Goal: Task Accomplishment & Management: Complete application form

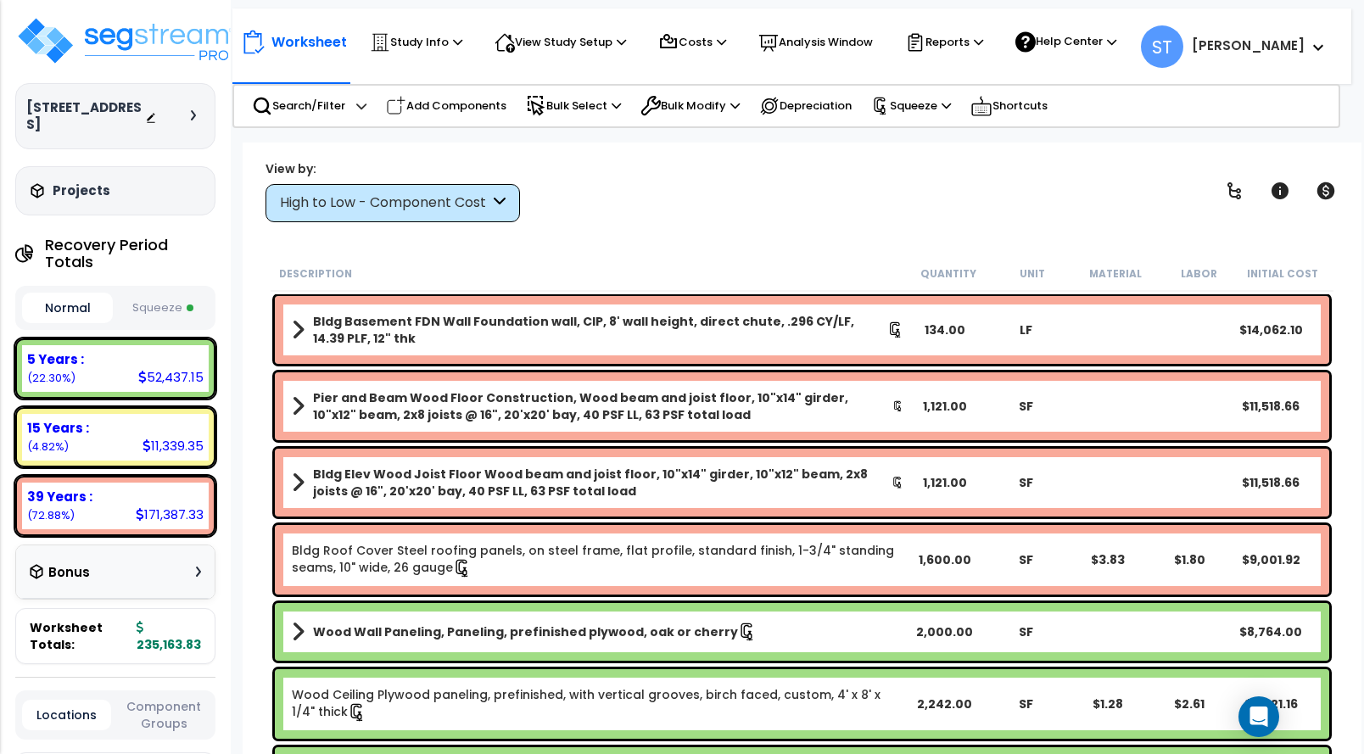
click at [244, 239] on div "Worksheet Study Info Study Setup Add Property Unit Template study Clone study ST" at bounding box center [802, 519] width 1119 height 754
click at [591, 42] on p "View Study Setup" at bounding box center [559, 42] width 131 height 20
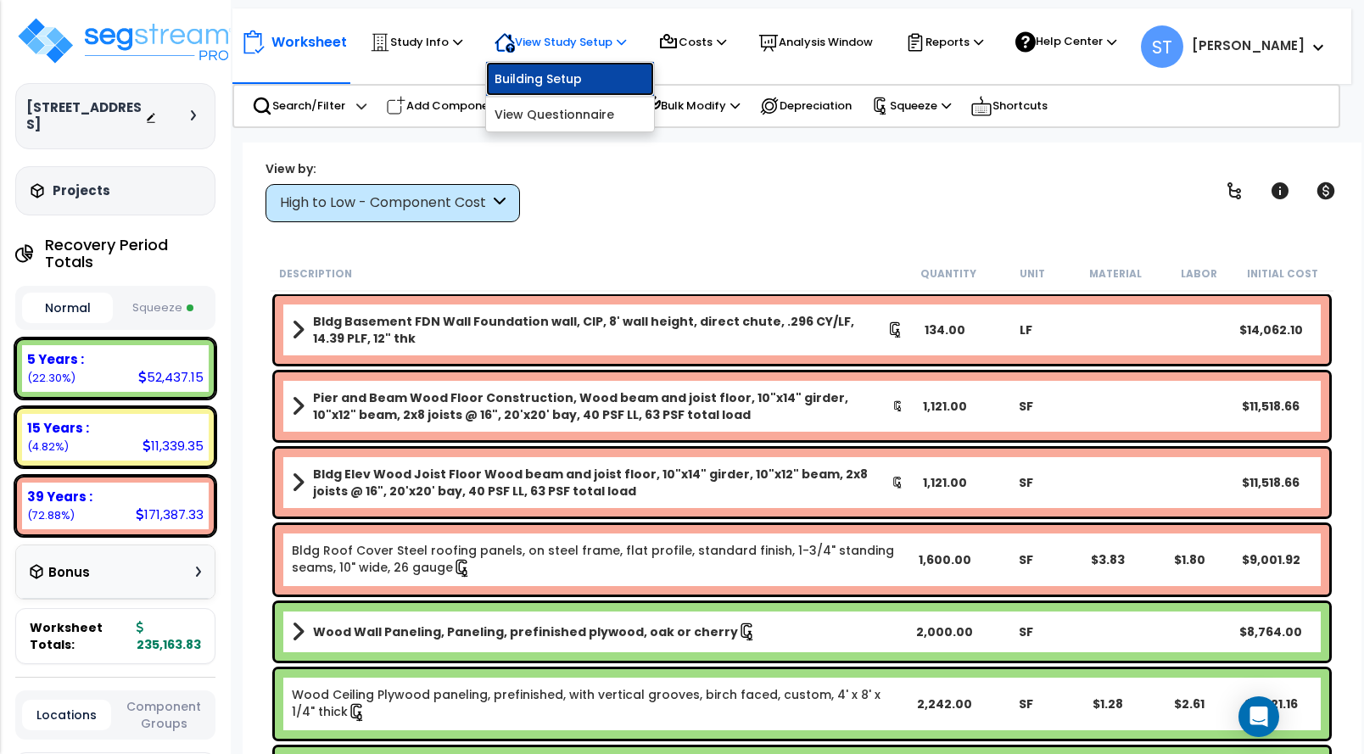
click at [577, 74] on link "Building Setup" at bounding box center [570, 79] width 168 height 34
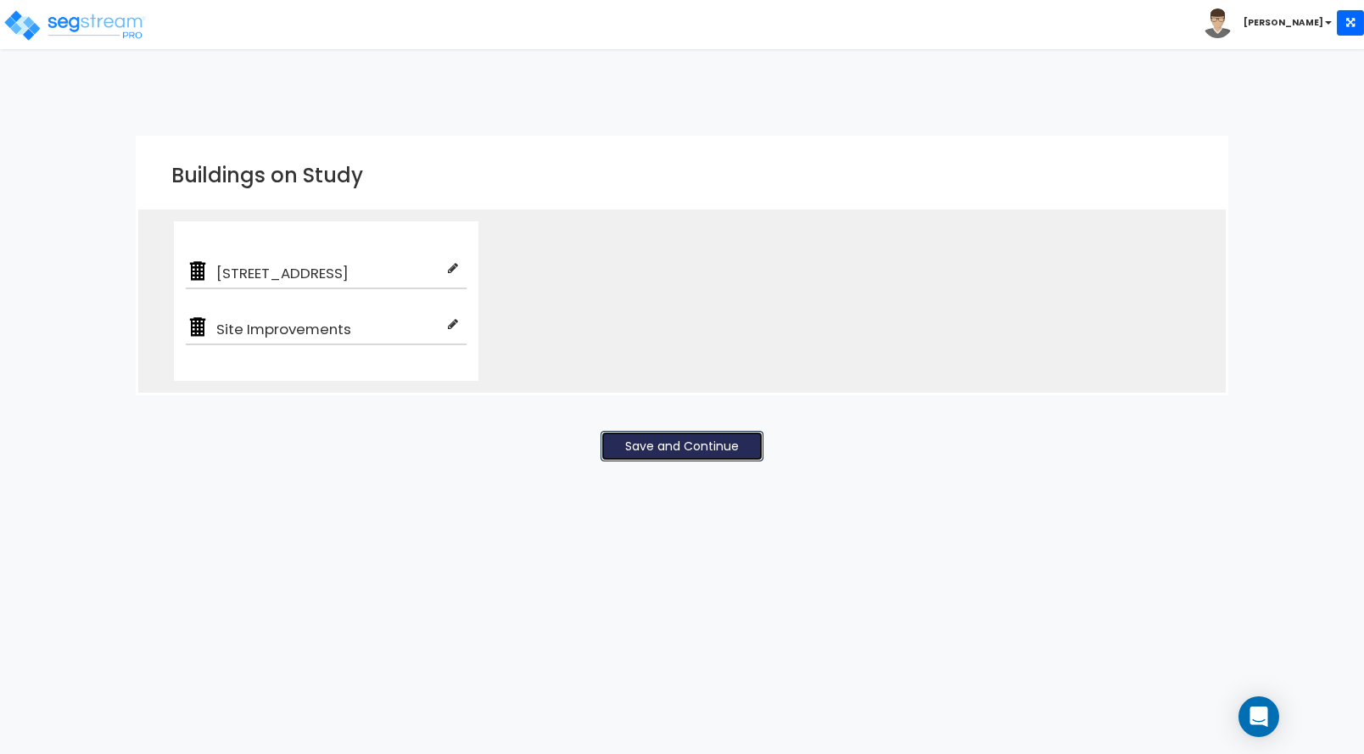
click at [713, 444] on button "Save and Continue" at bounding box center [681, 446] width 163 height 31
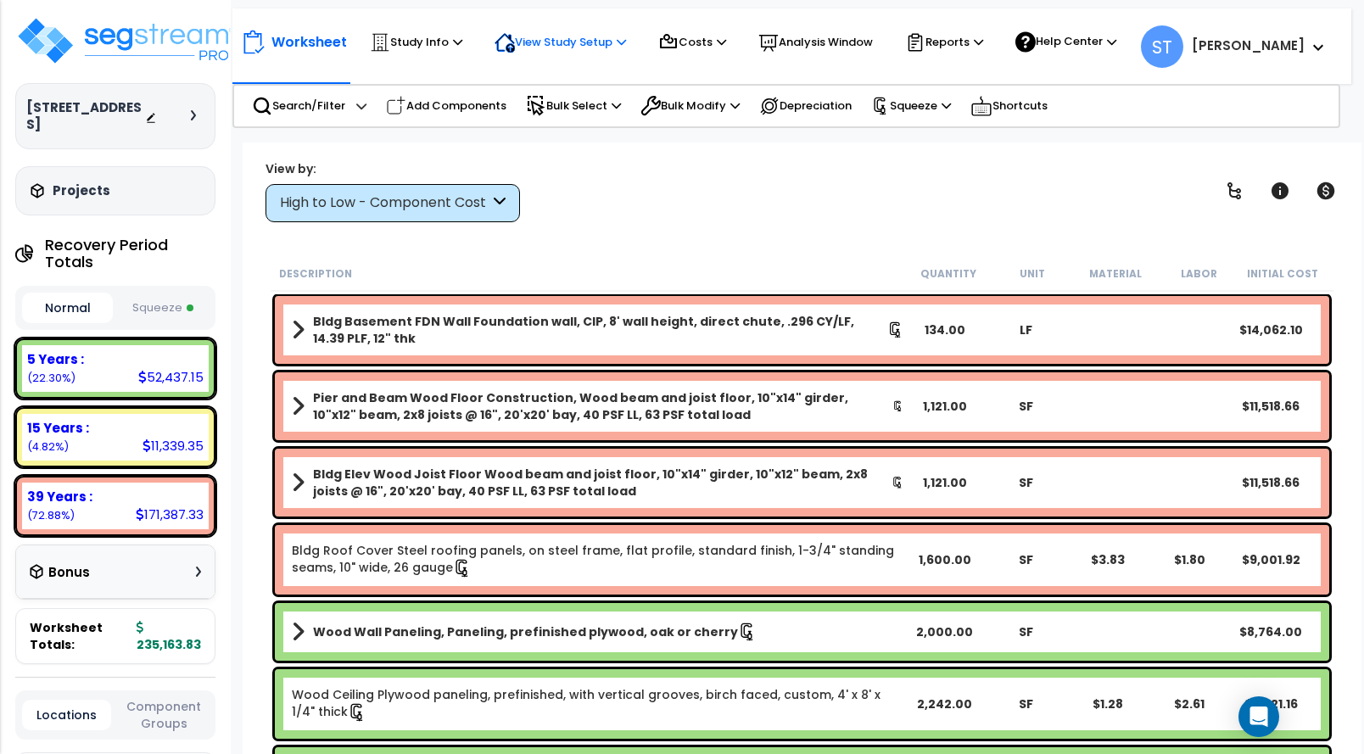
click at [574, 40] on p "View Study Setup" at bounding box center [559, 42] width 131 height 20
click at [572, 117] on link "View Questionnaire" at bounding box center [570, 115] width 168 height 34
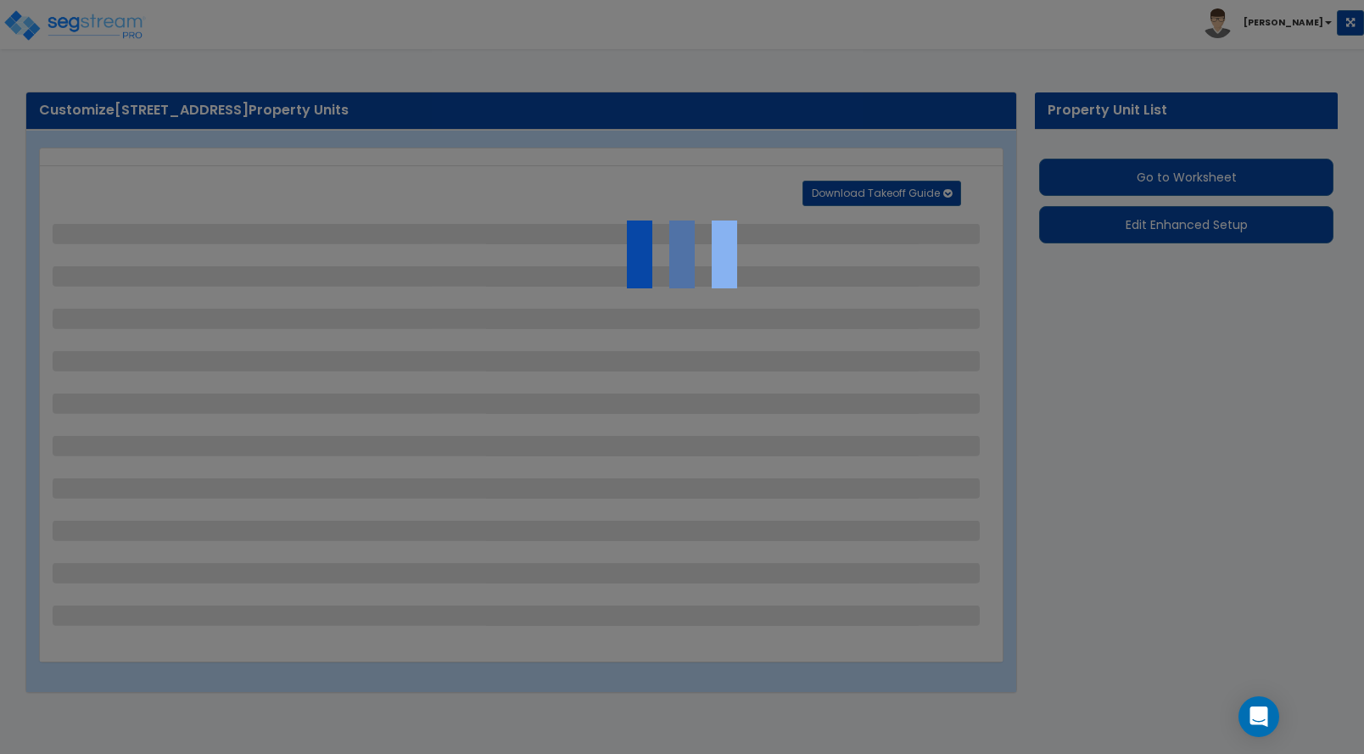
select select "2"
select select "1"
select select "5"
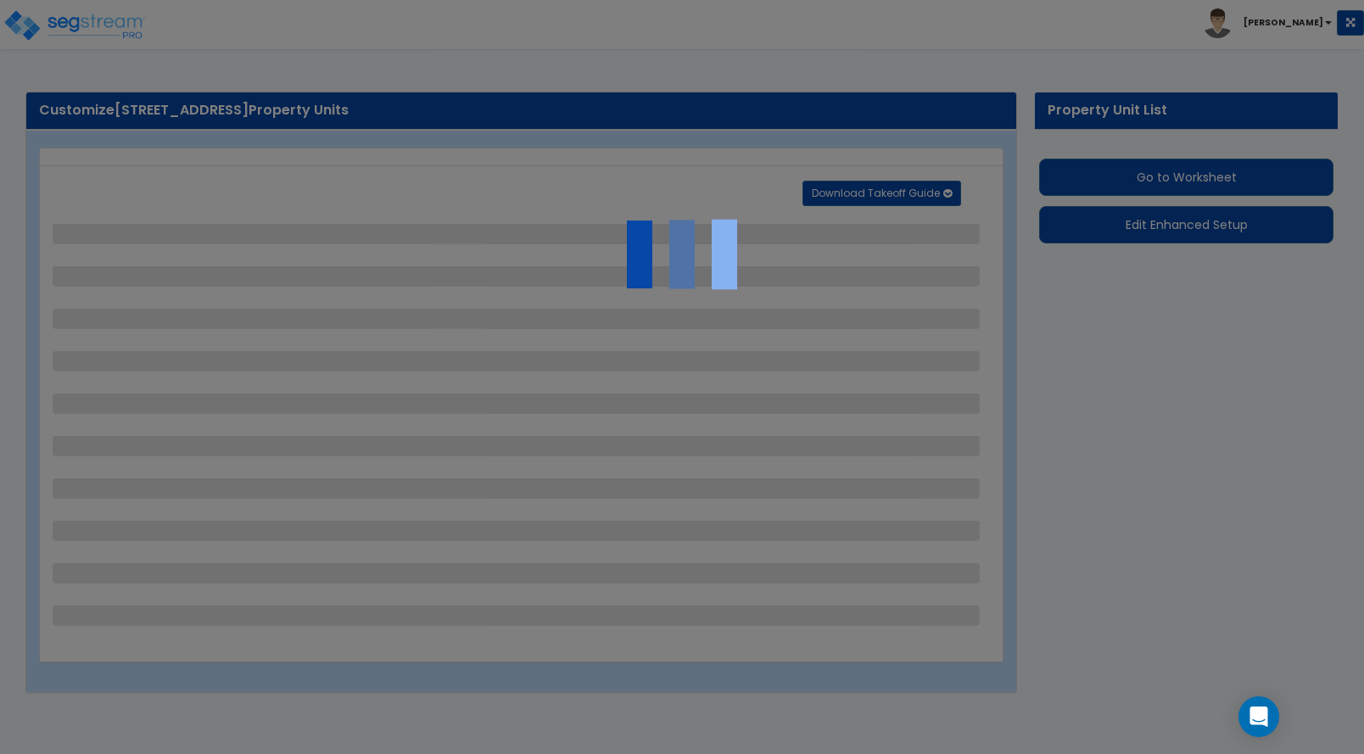
select select "2"
select select "1"
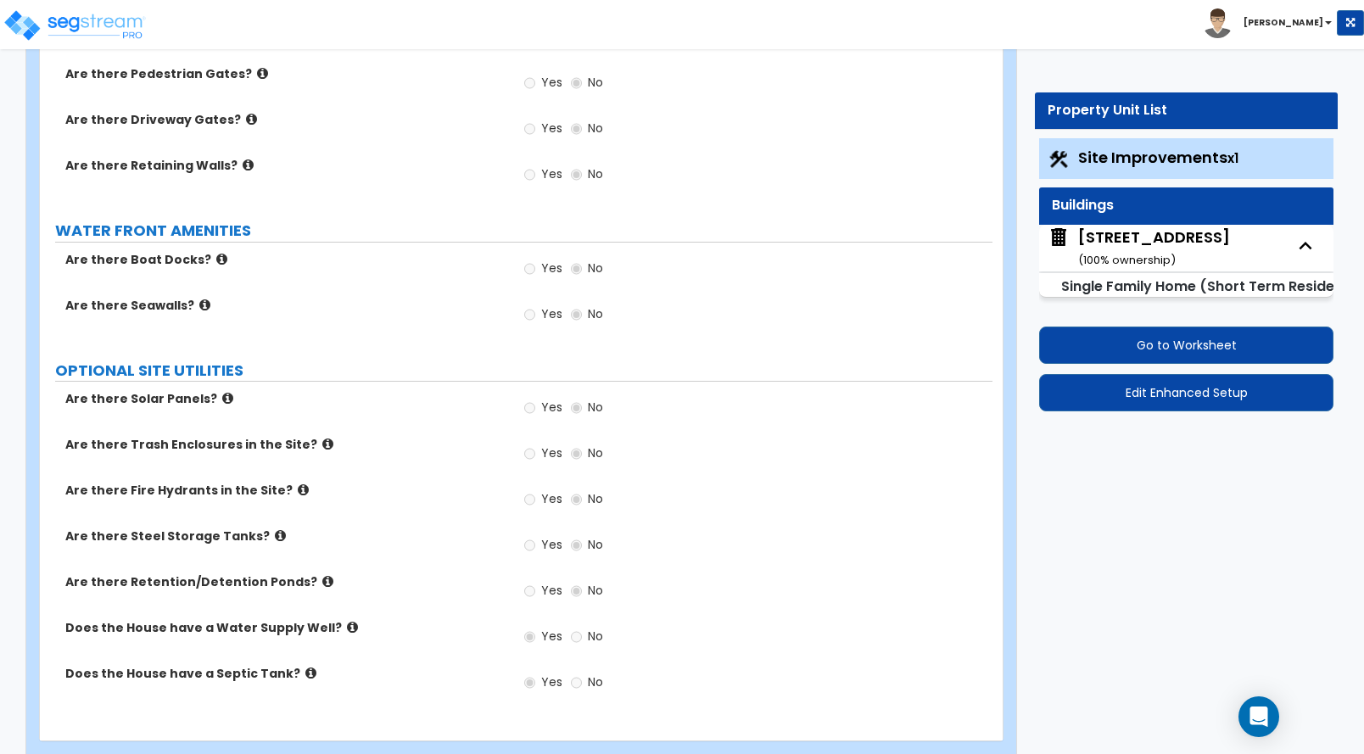
scroll to position [2637, 0]
click at [1135, 239] on div "[STREET_ADDRESS] ( 100 % ownership)" at bounding box center [1154, 247] width 152 height 43
select select "1"
select select "7"
select select "1"
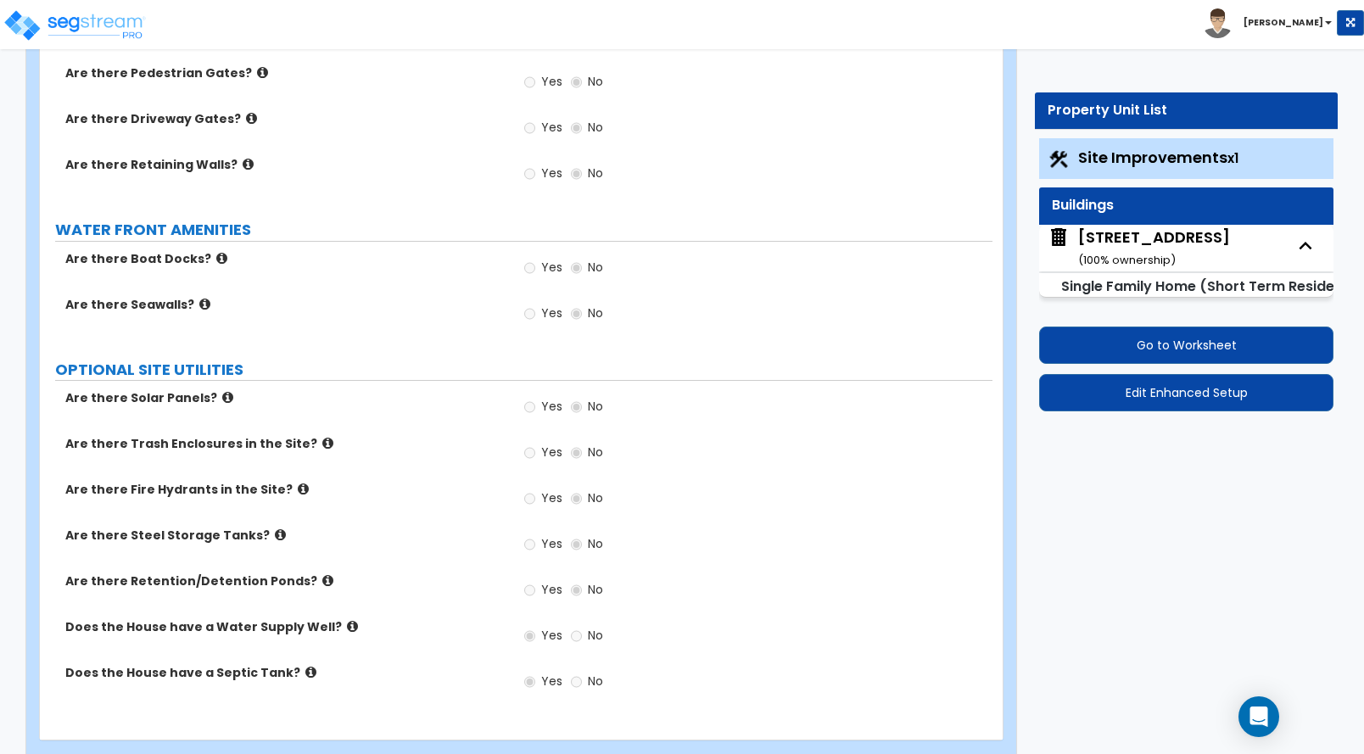
select select "1"
select select "4"
select select "1"
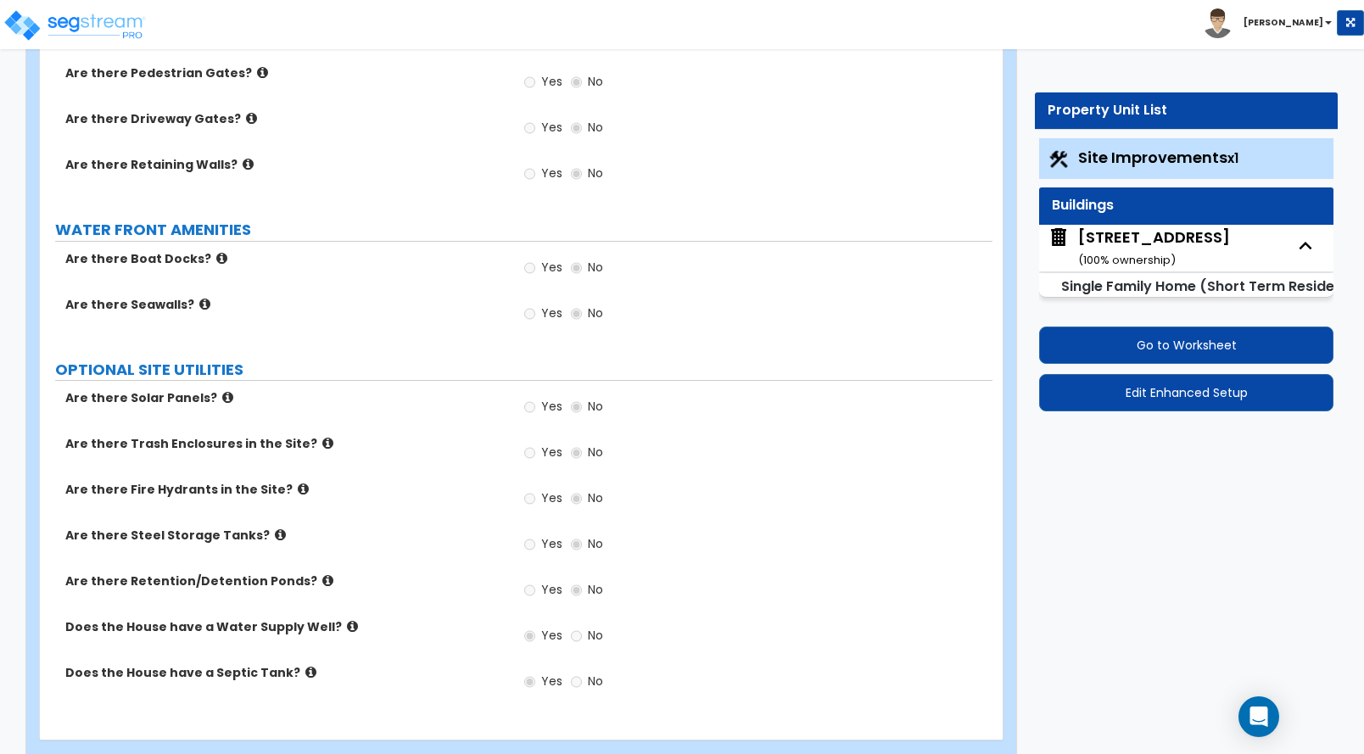
select select "5"
select select "1"
select select "2"
select select "1"
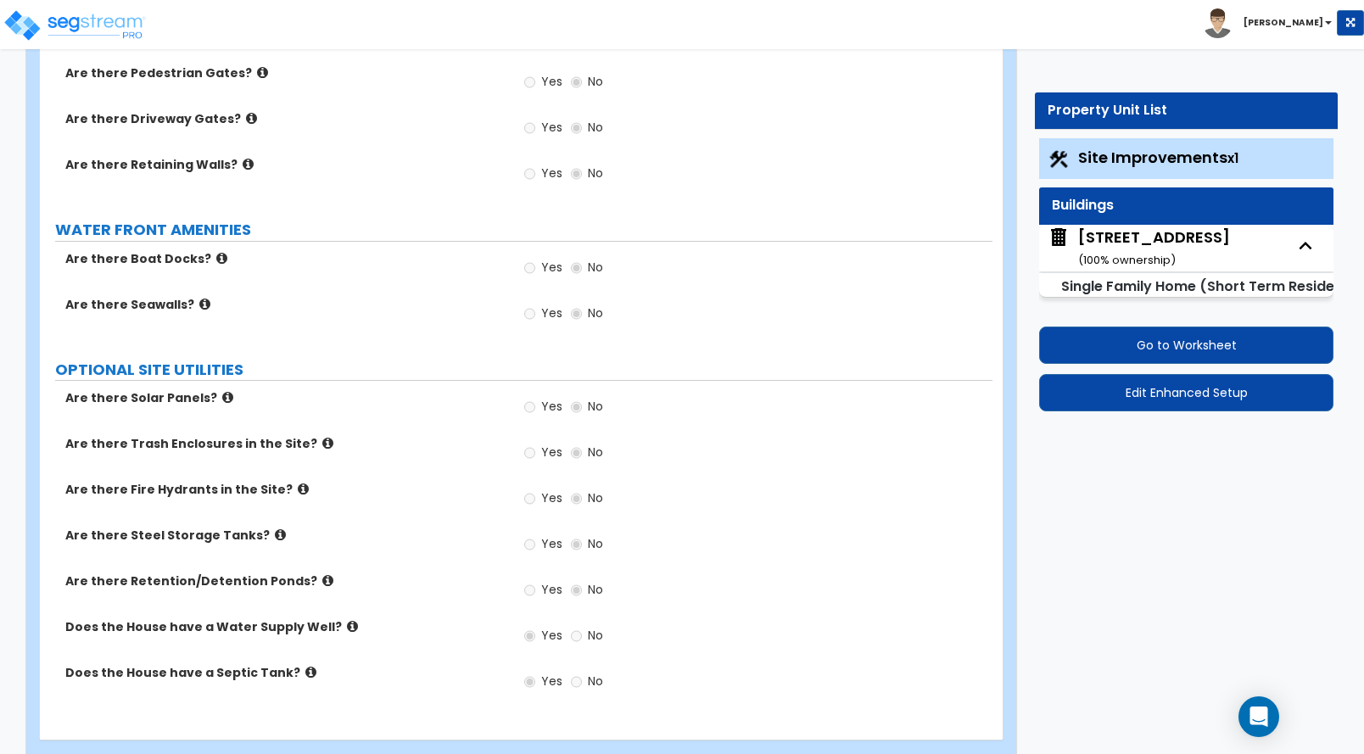
select select "1"
select select "3"
select select "1"
select select "6"
select select "2"
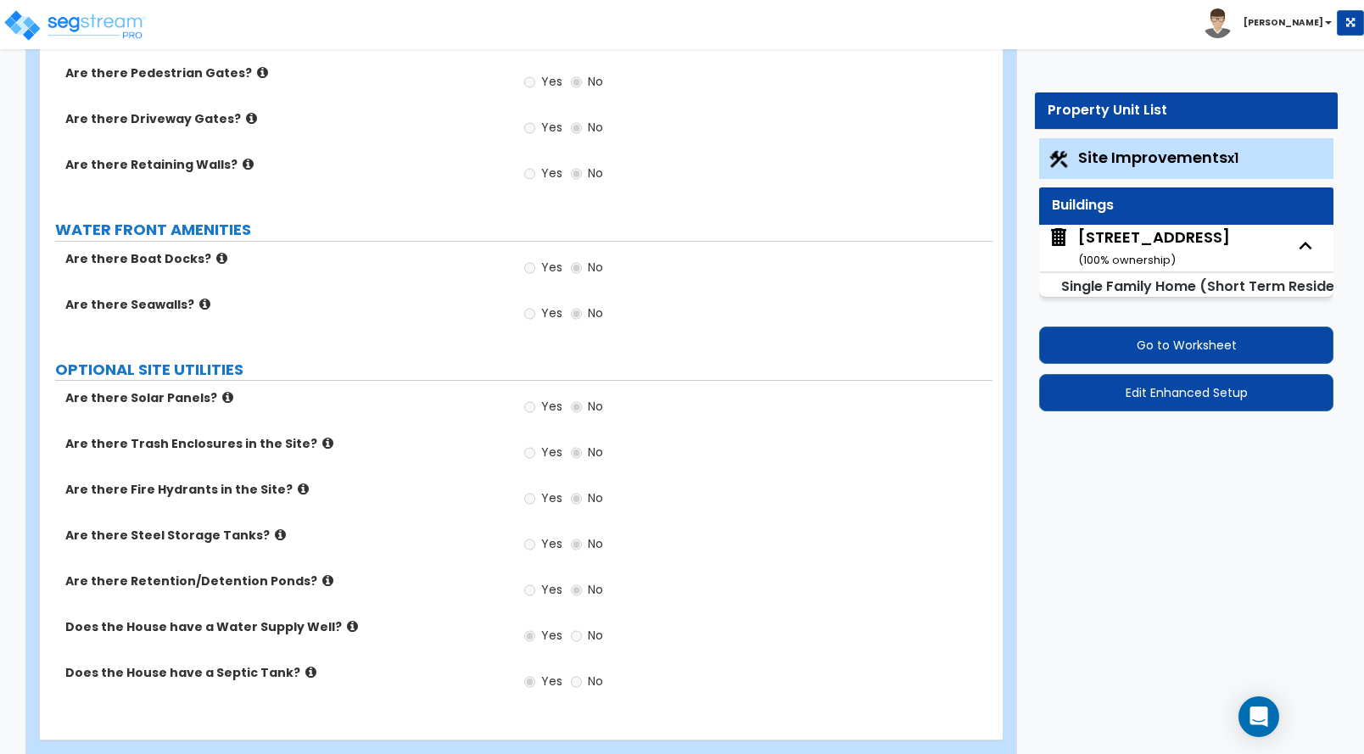
select select "2"
select select "3"
select select "5"
select select "1"
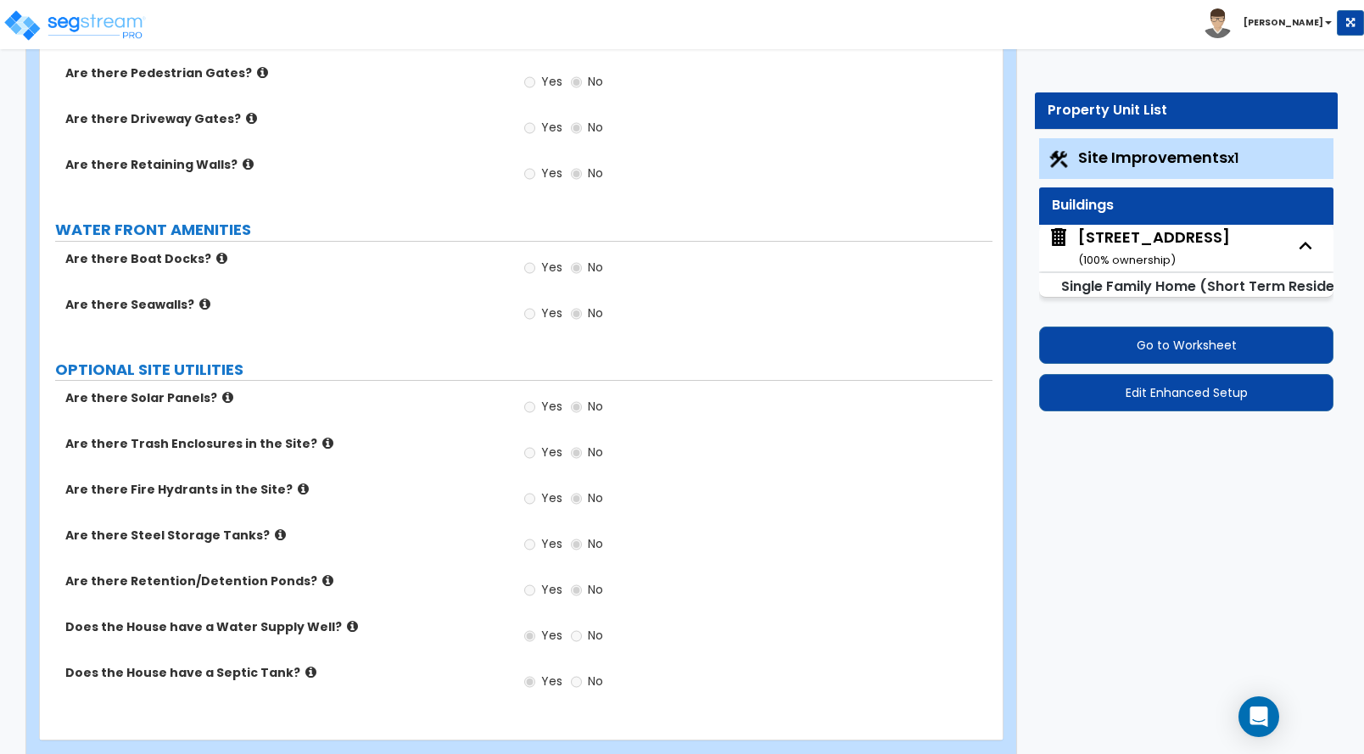
select select "2"
select select "3"
select select "4"
select select "2"
select select "3"
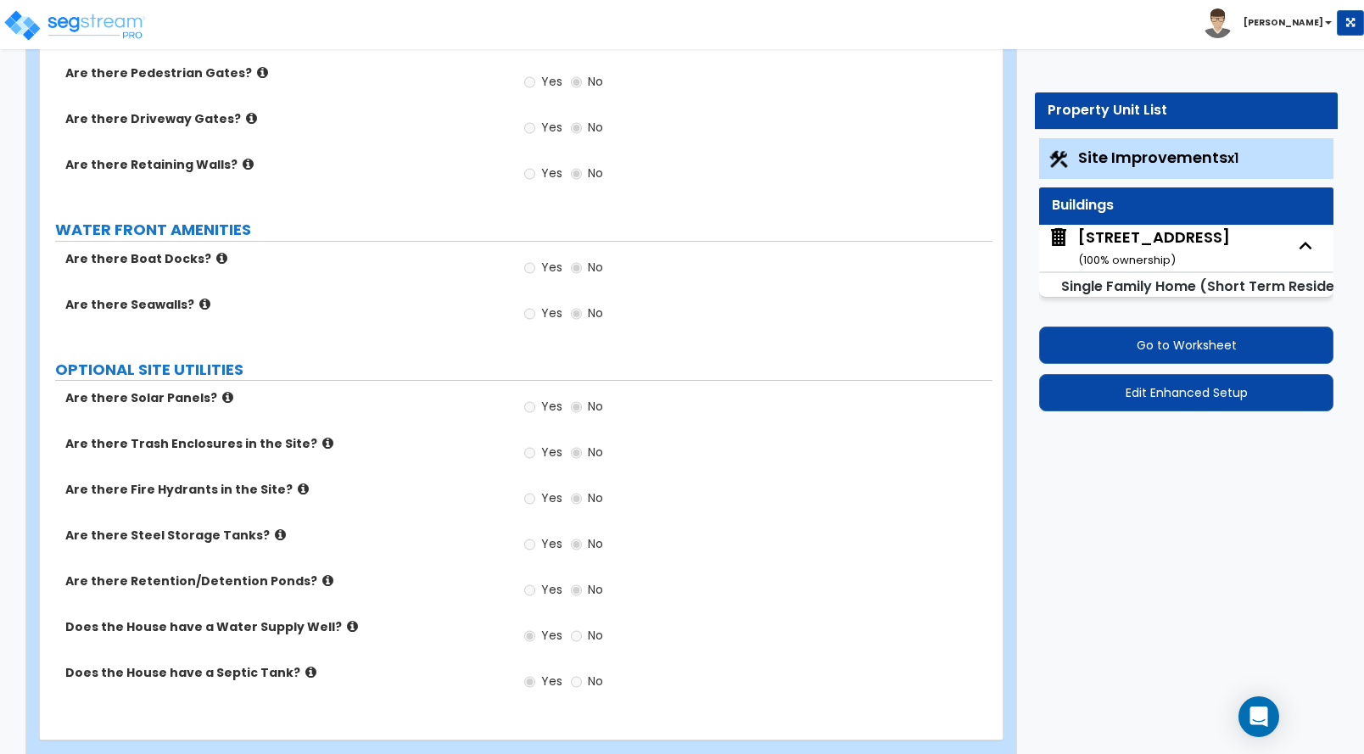
select select "2"
select select "3"
select select "1"
select select "2"
select select "3"
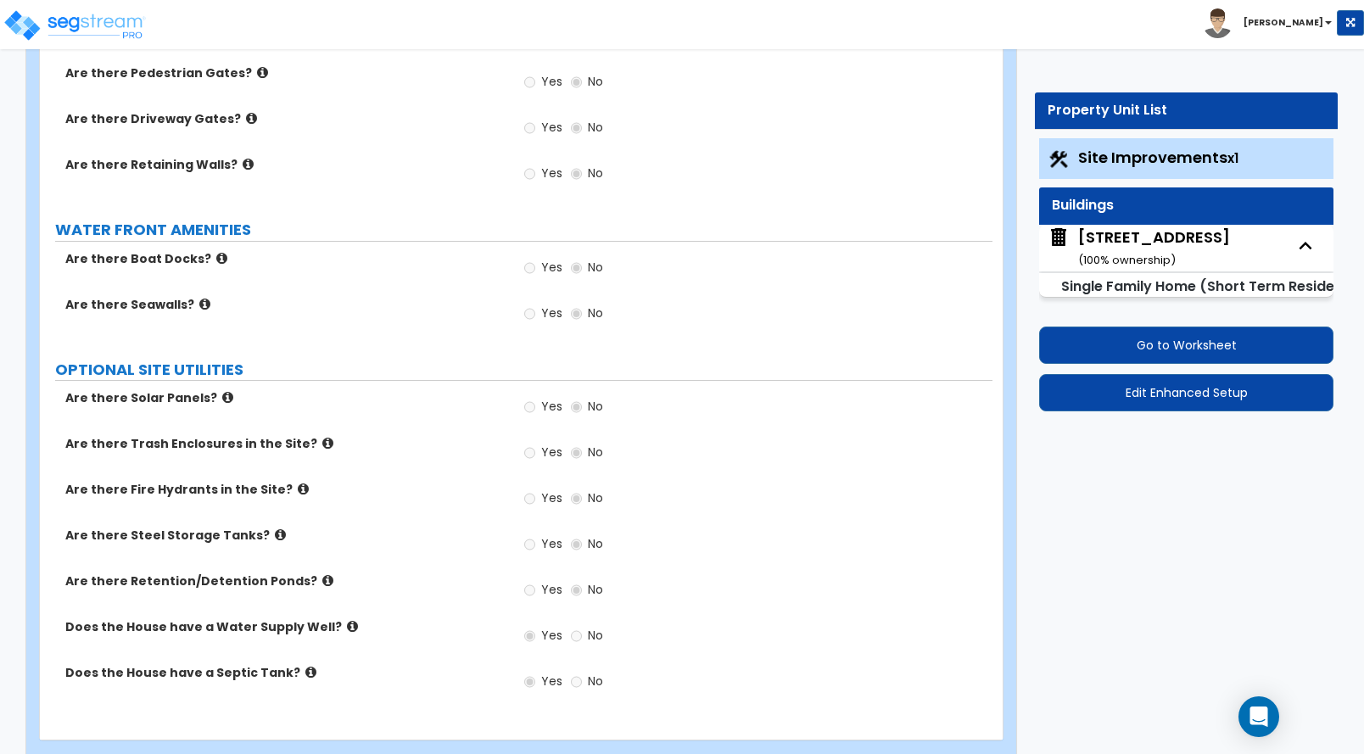
select select "2"
select select "3"
select select "2"
select select "3"
select select "2"
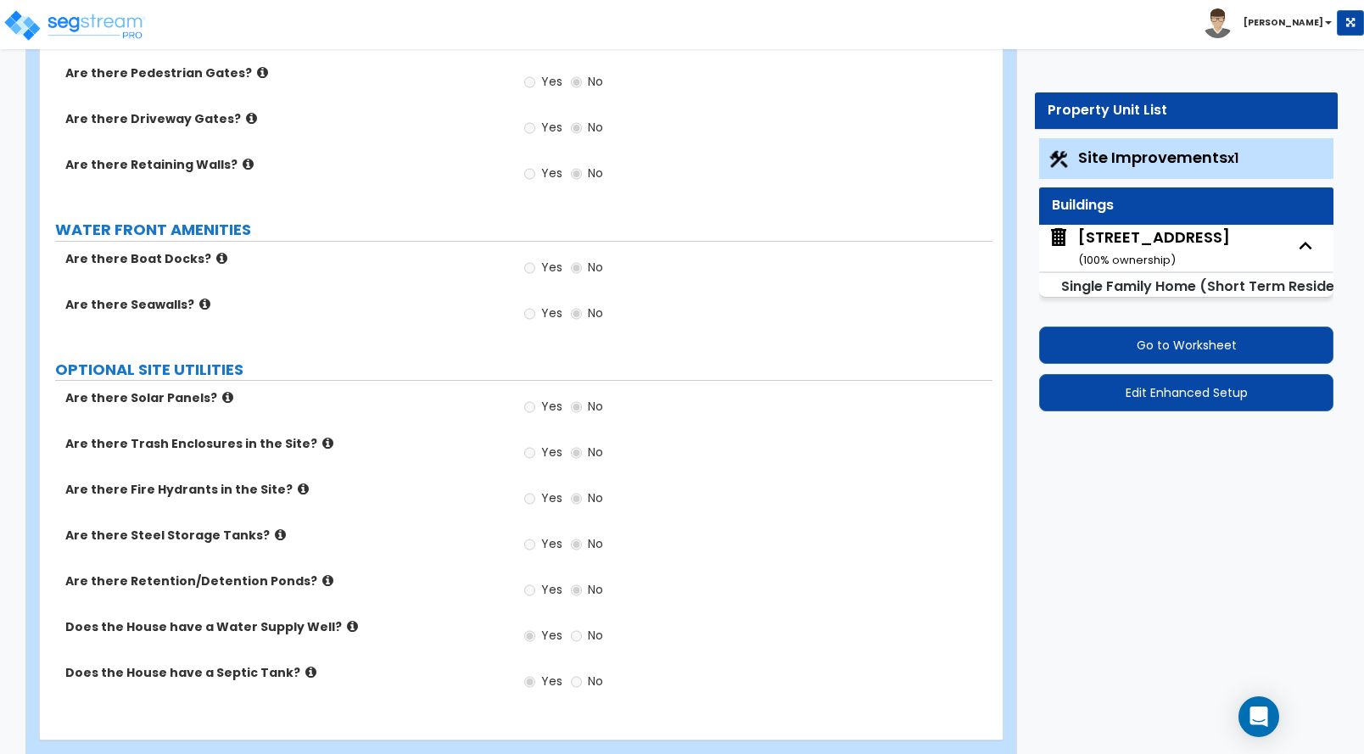
select select "1"
select select "2"
select select "1"
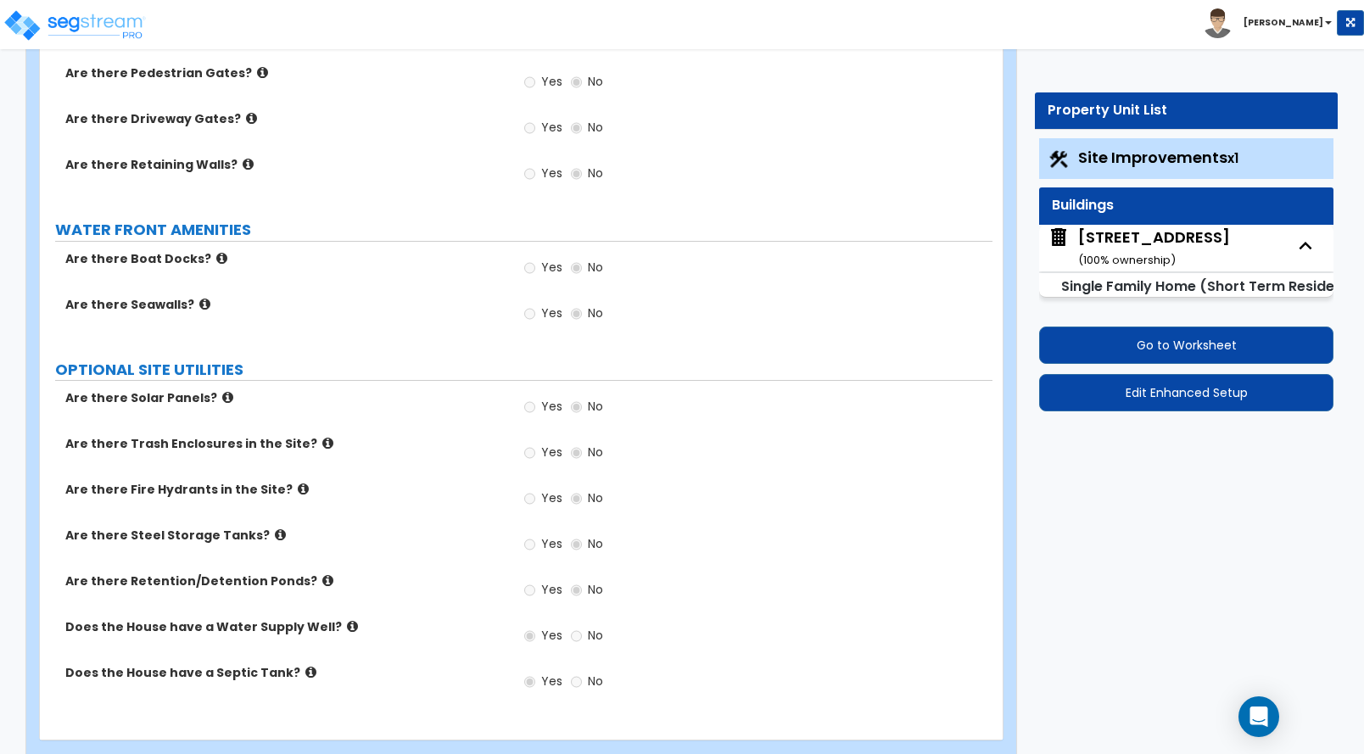
select select "2"
select select "1"
select select "5"
select select "1"
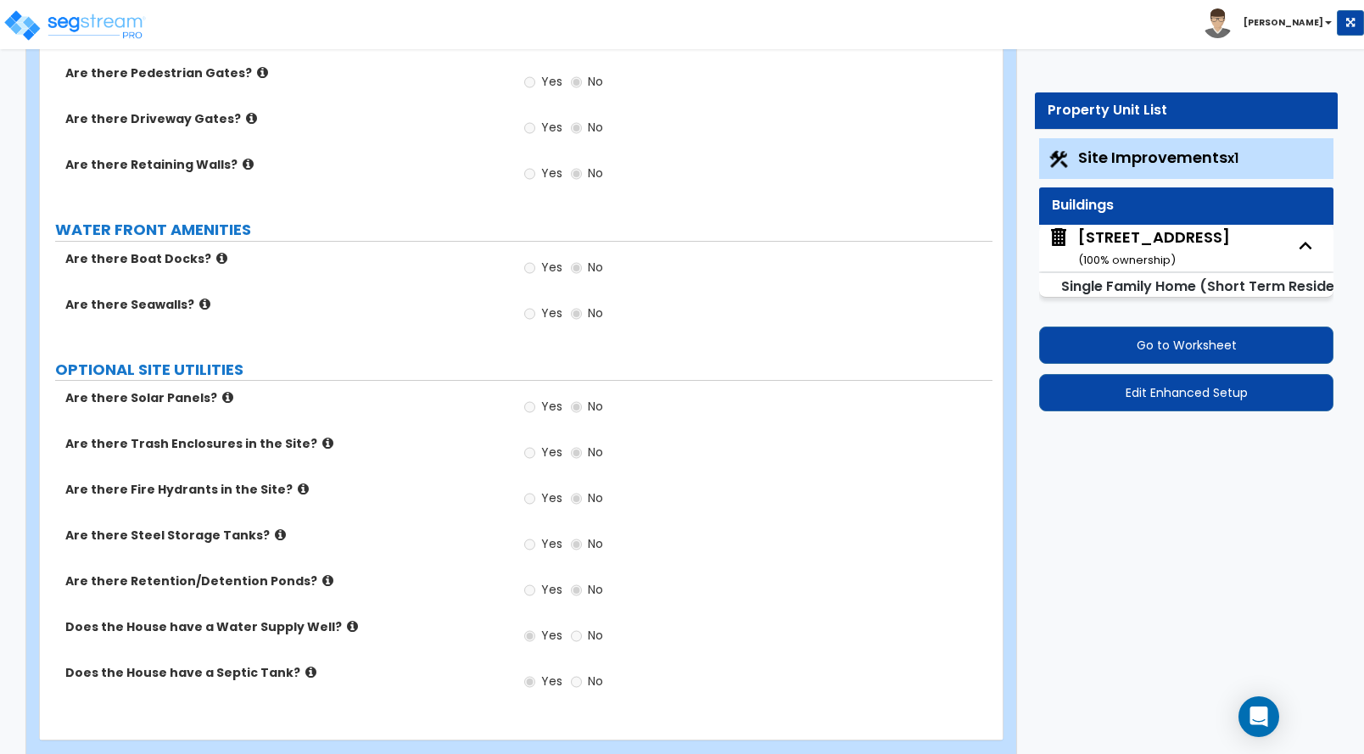
select select "1"
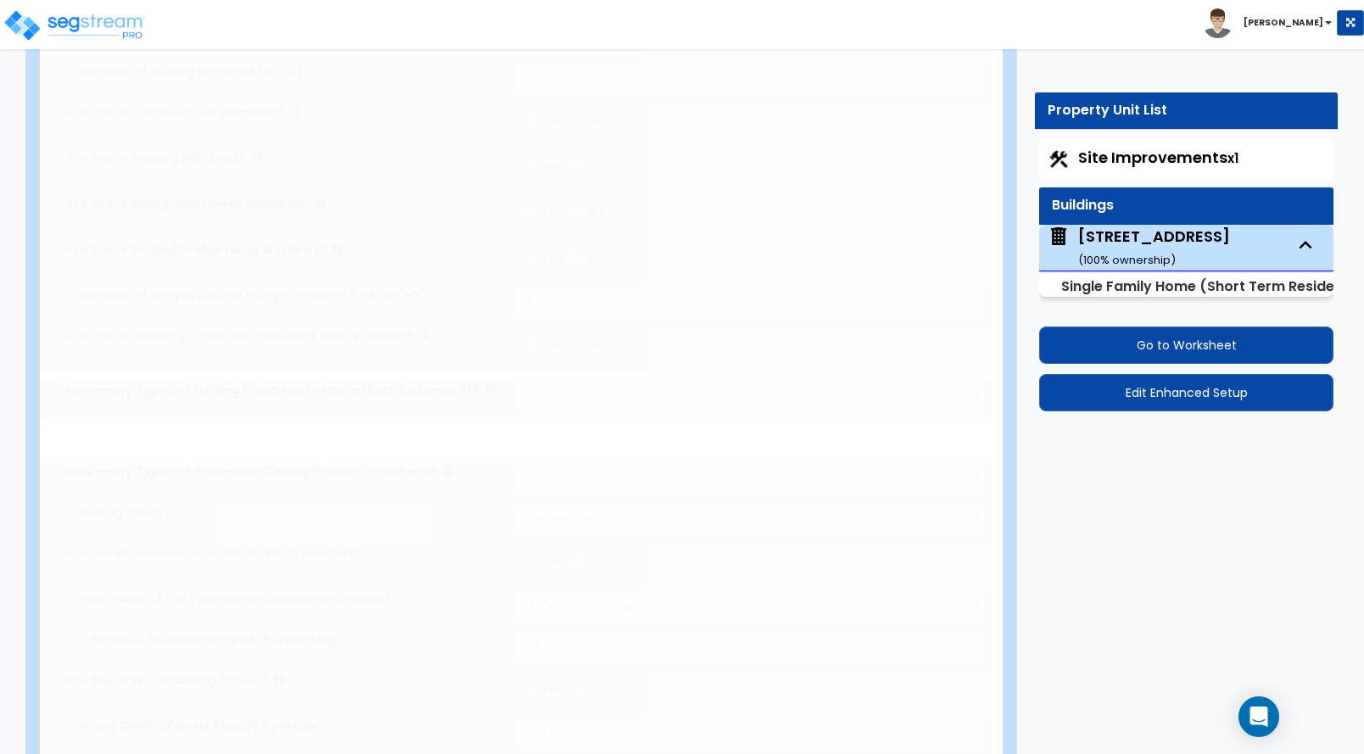
type input "2"
select select "2"
type input "1"
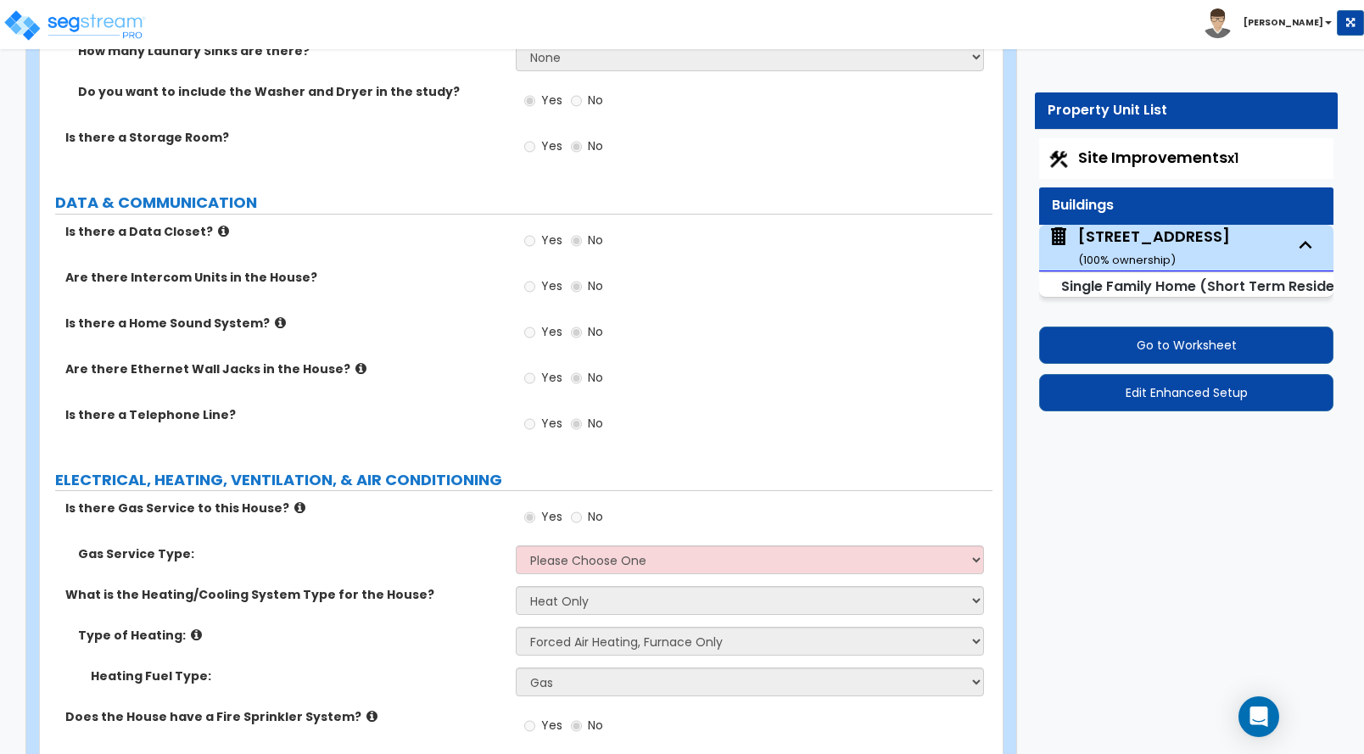
scroll to position [7973, 0]
